Goal: Task Accomplishment & Management: Manage account settings

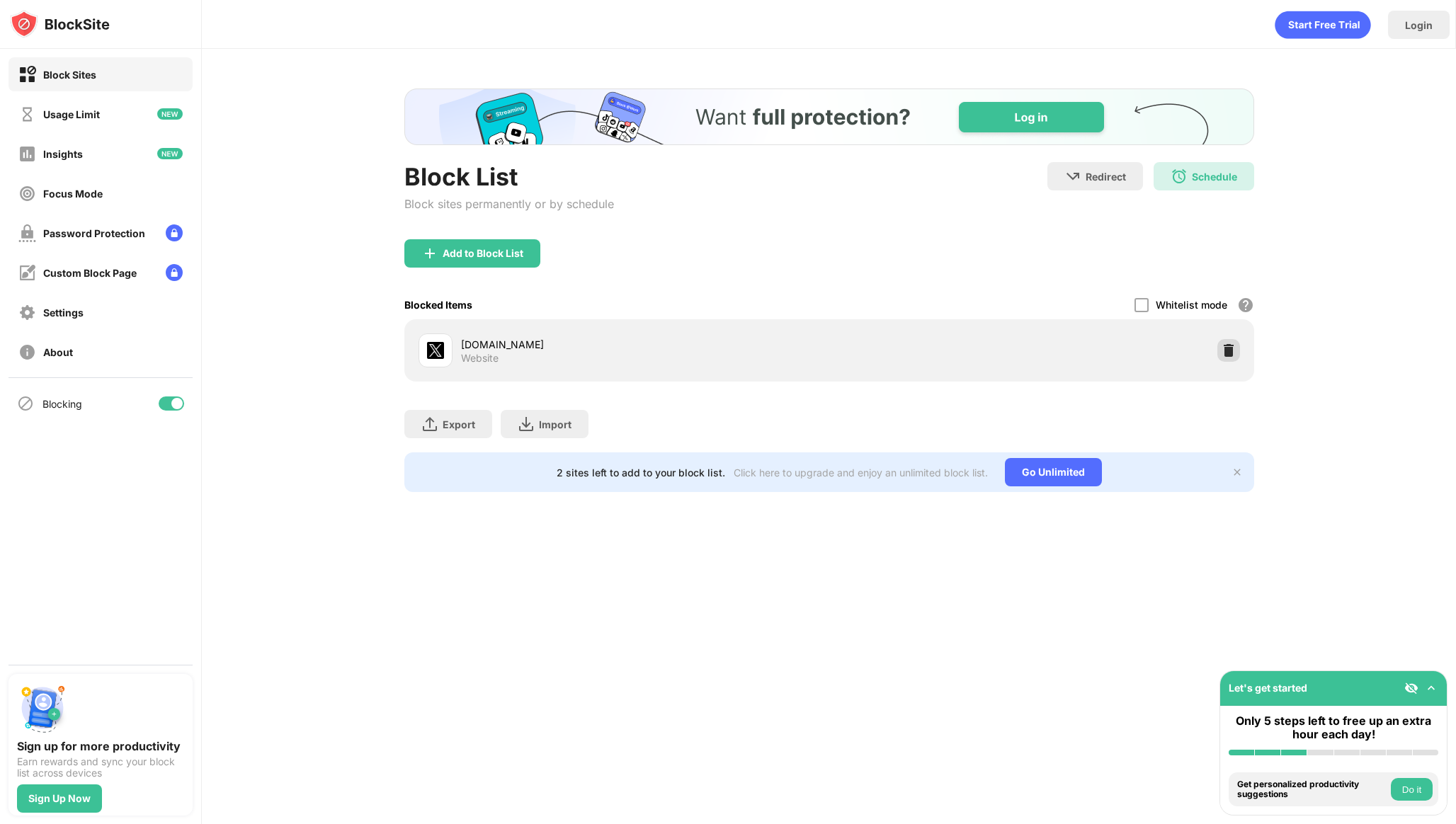
click at [1235, 341] on div at bounding box center [1228, 351] width 23 height 23
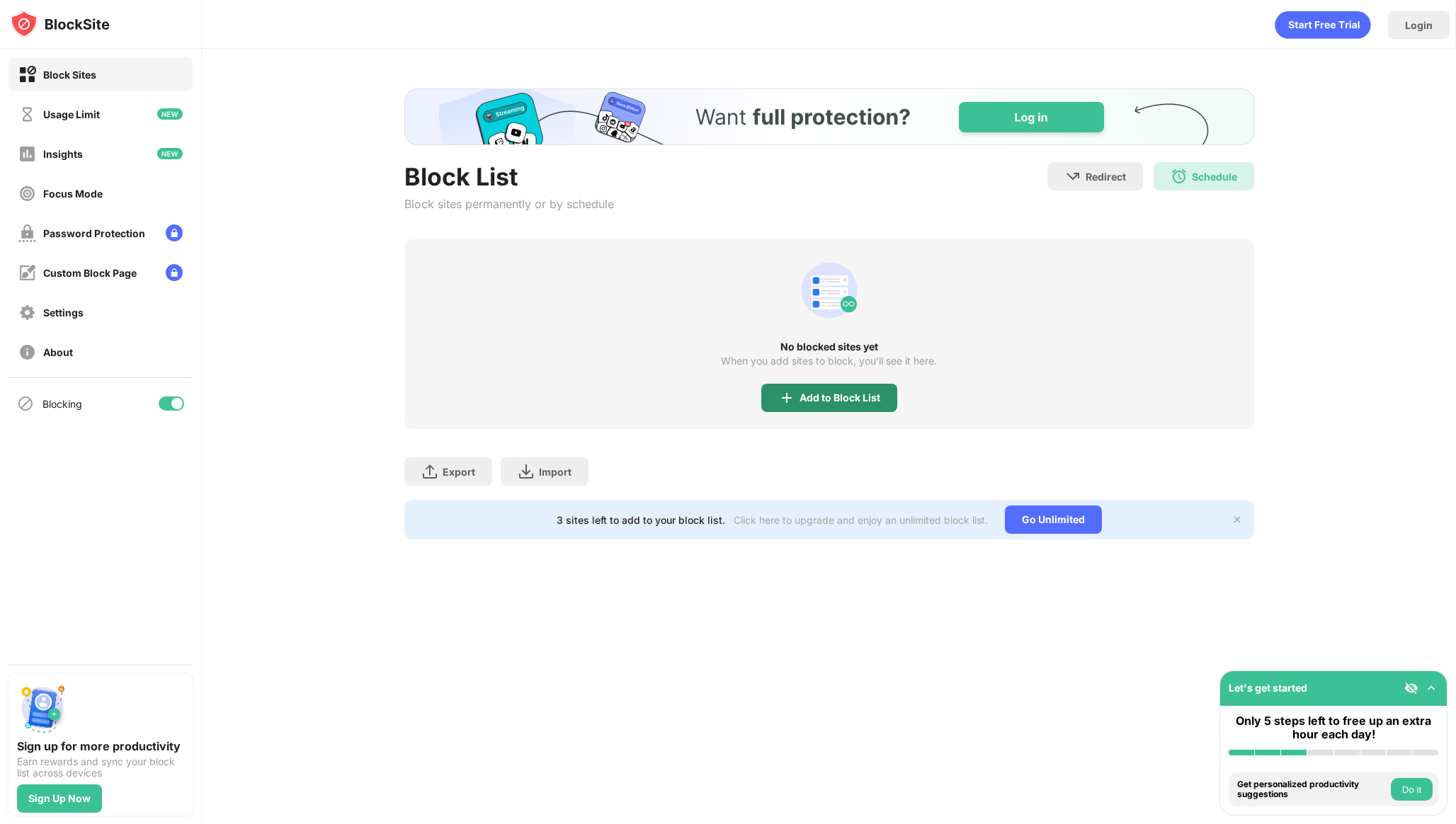
click at [827, 399] on div "Add to Block List" at bounding box center [839, 398] width 80 height 11
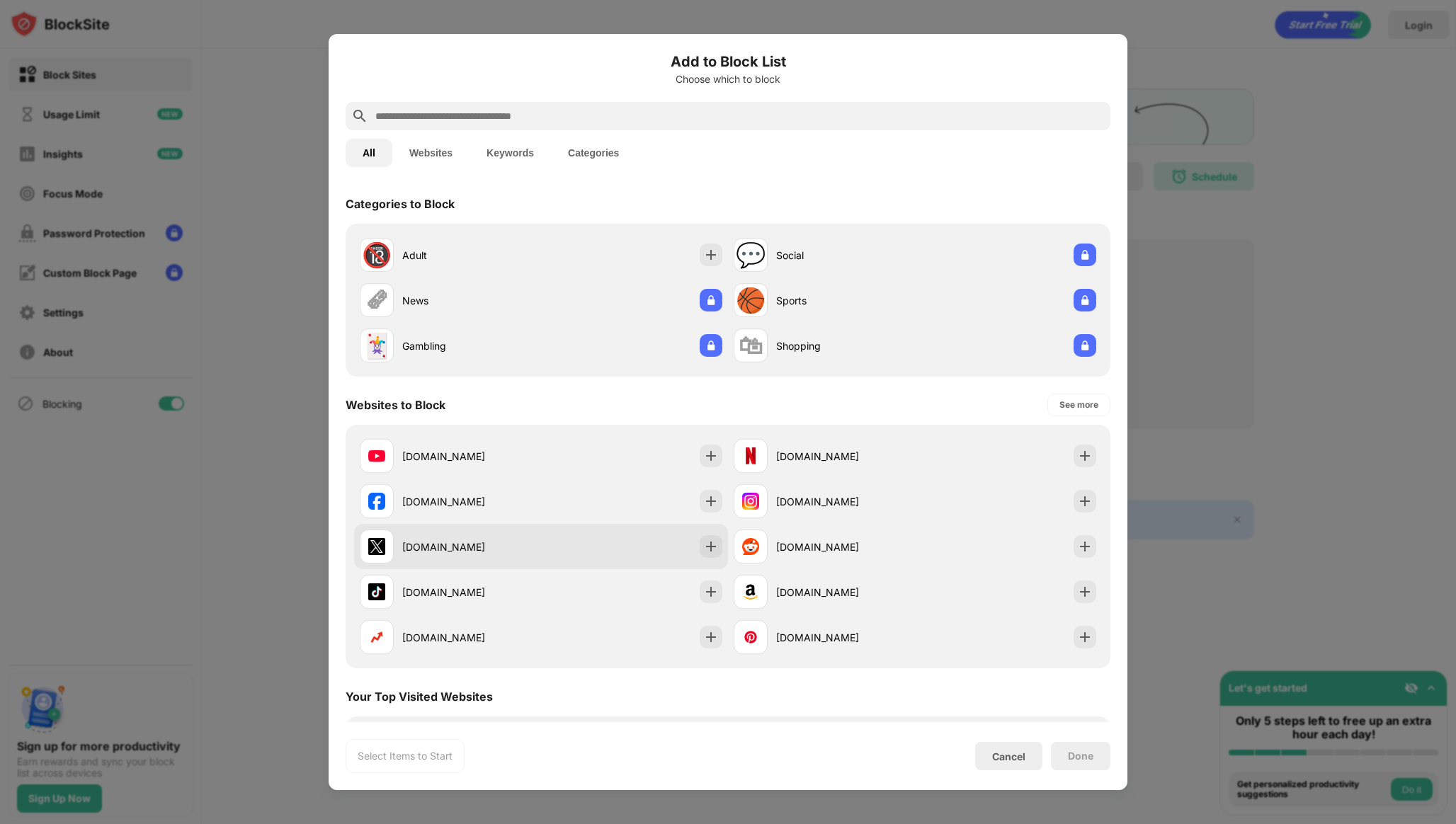
click at [488, 543] on div "x.com" at bounding box center [471, 547] width 138 height 15
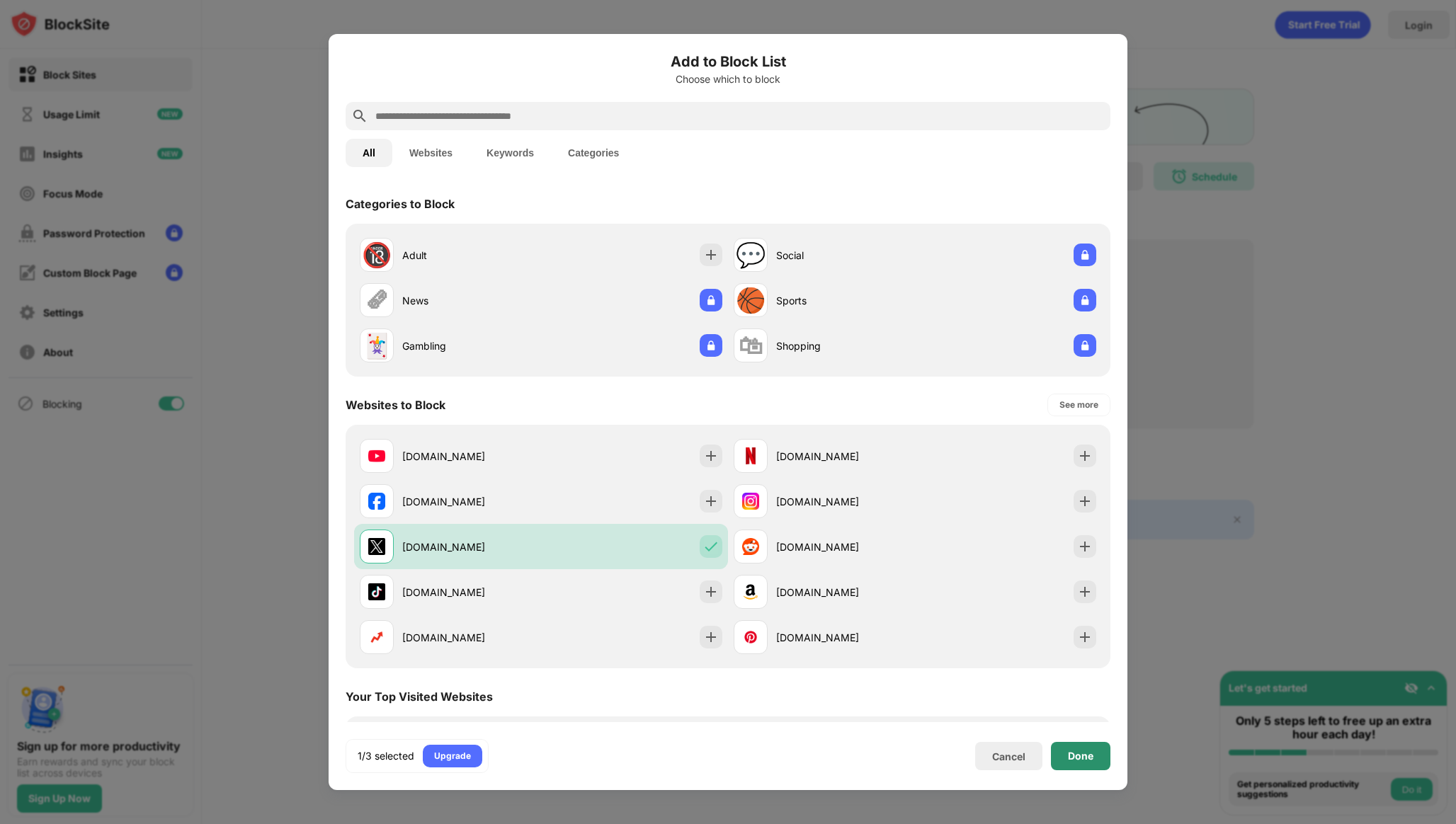
click at [1088, 755] on div "Done" at bounding box center [1080, 756] width 26 height 11
